Goal: Information Seeking & Learning: Learn about a topic

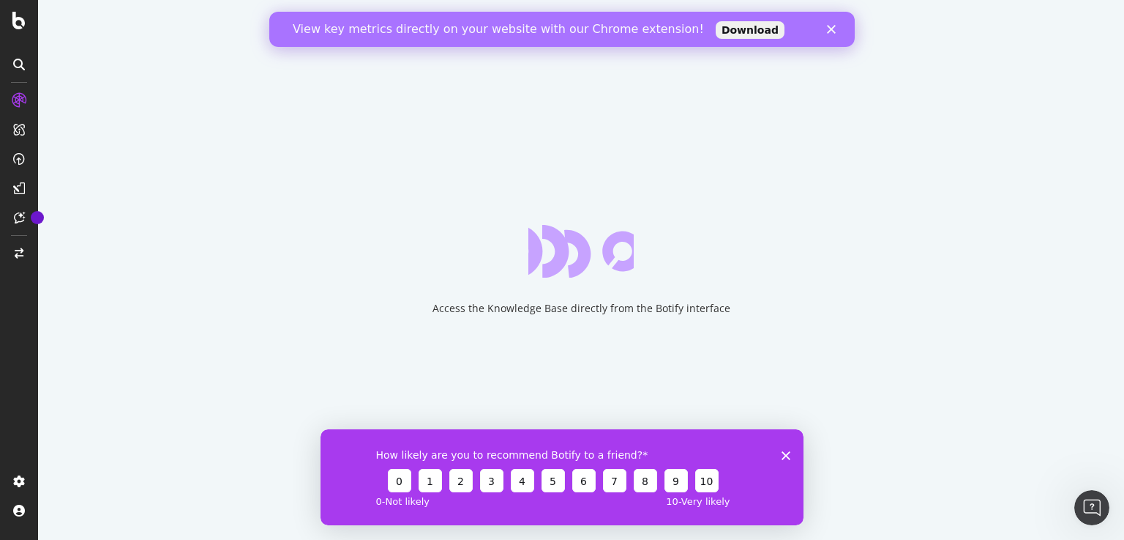
click at [832, 27] on icon "Close" at bounding box center [831, 29] width 9 height 9
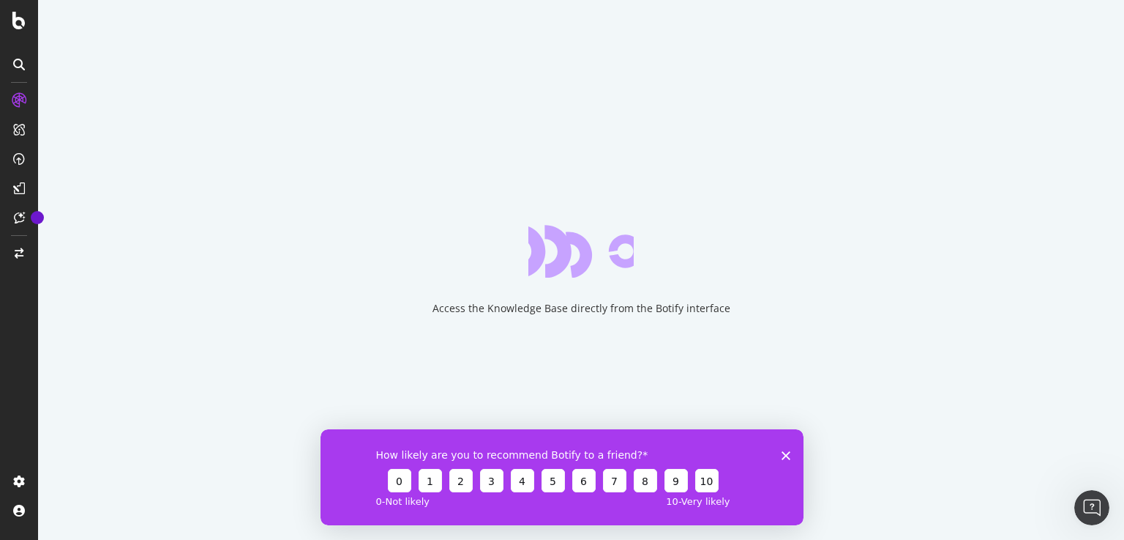
click at [785, 452] on polygon "Close survey" at bounding box center [786, 454] width 9 height 9
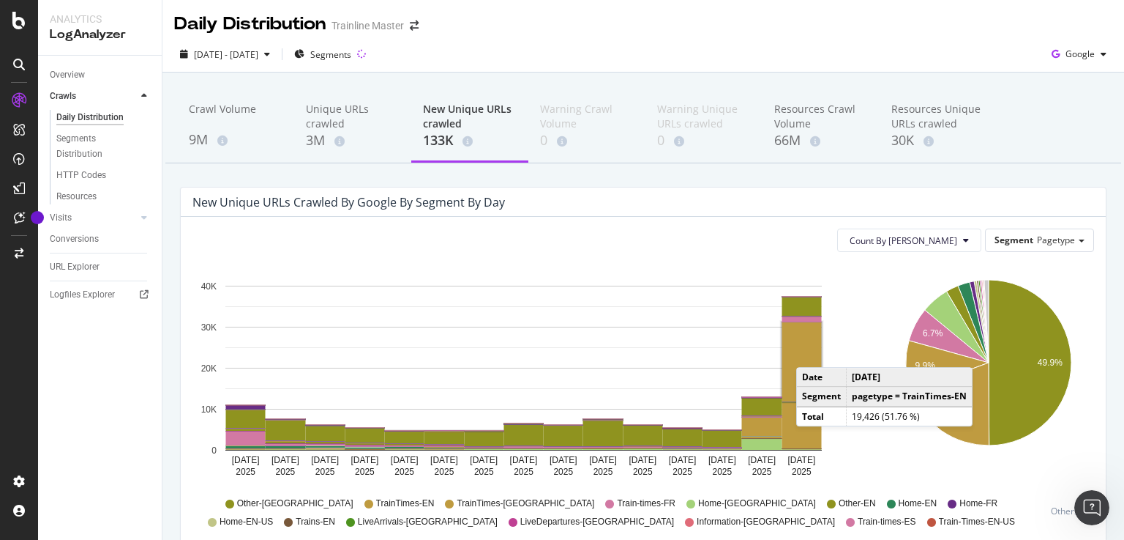
click at [811, 352] on rect "A chart." at bounding box center [803, 361] width 40 height 79
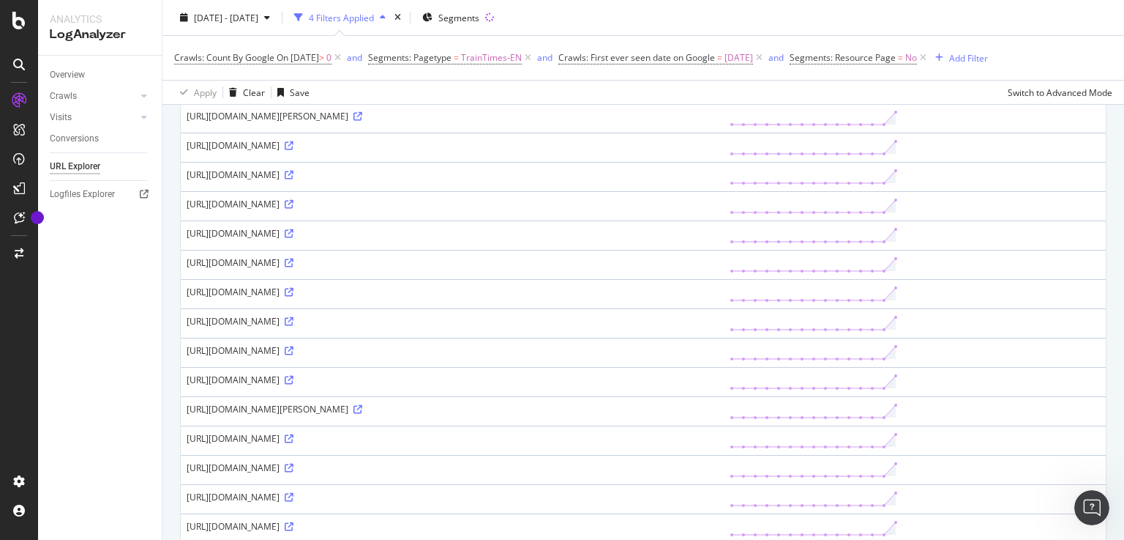
scroll to position [1255, 0]
